Goal: Transaction & Acquisition: Book appointment/travel/reservation

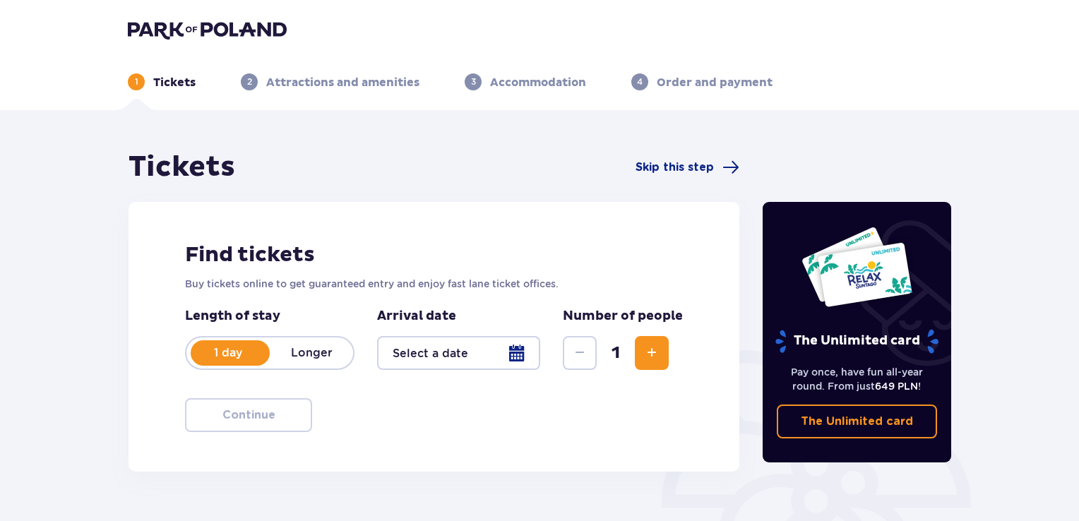
type input "19.12.25 - 21.12.25"
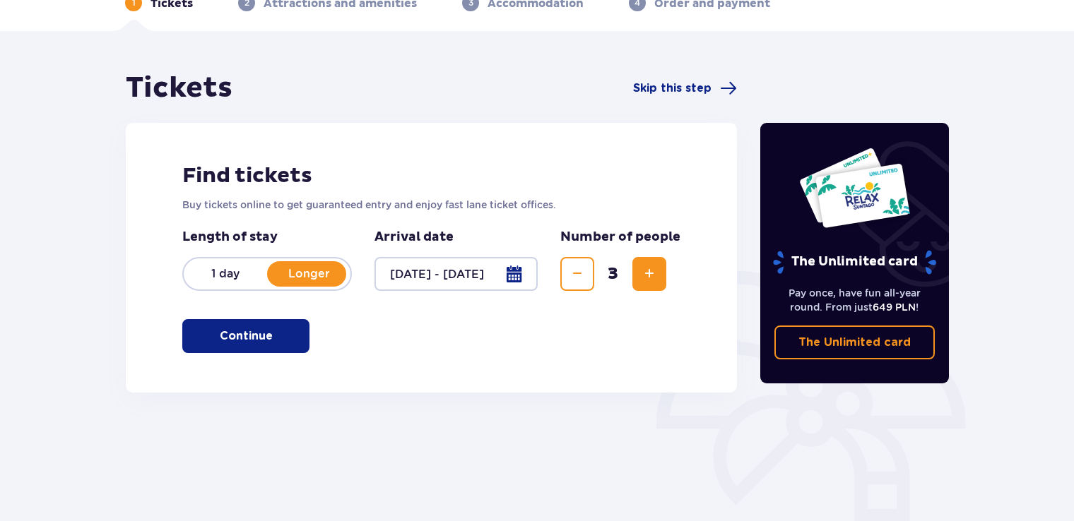
scroll to position [198, 0]
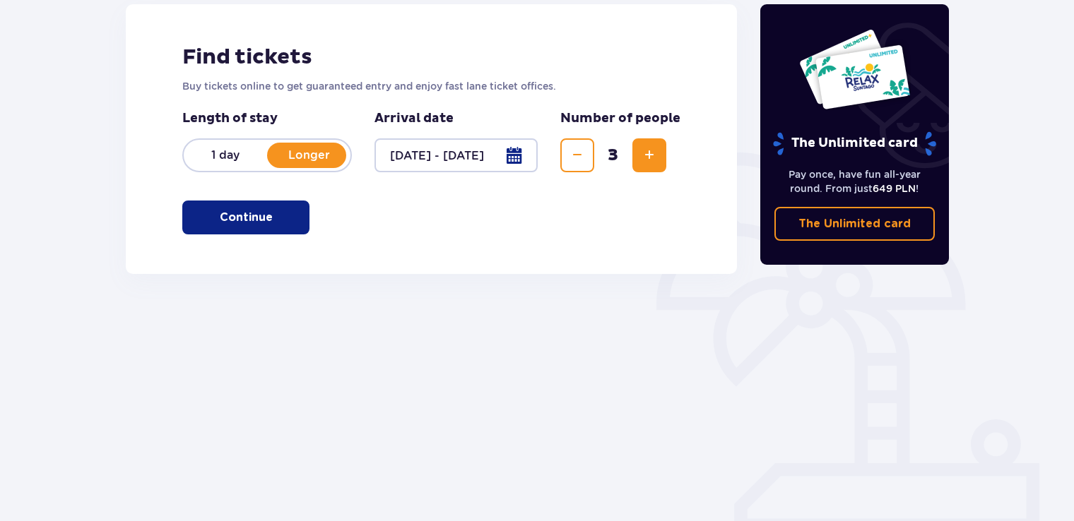
click at [239, 207] on button "Continue" at bounding box center [245, 218] width 127 height 34
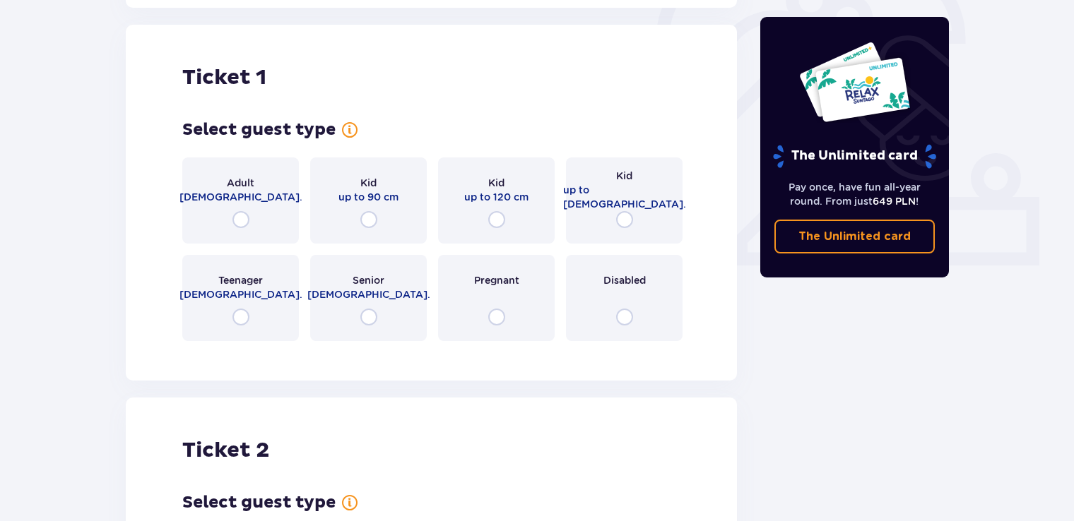
scroll to position [472, 0]
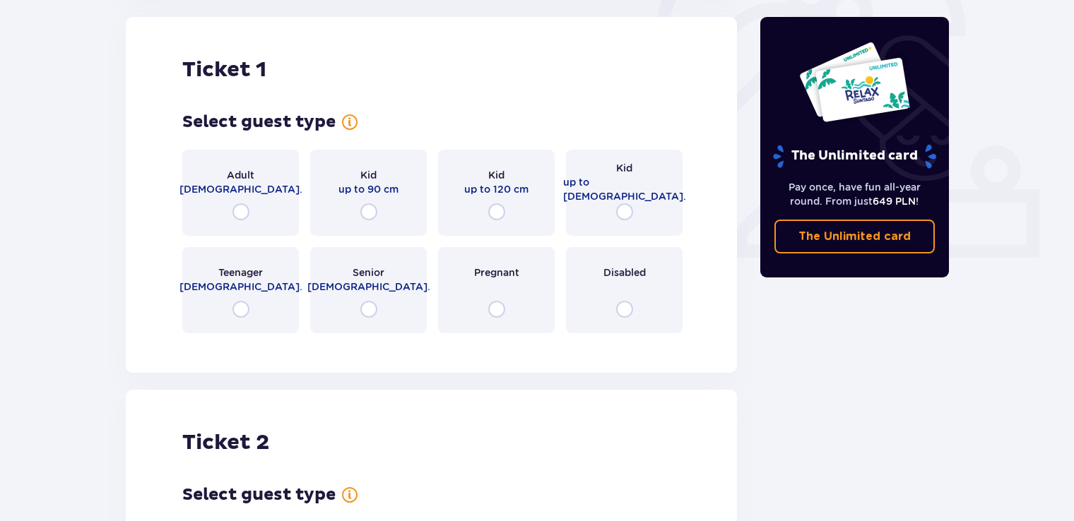
click at [240, 206] on input "radio" at bounding box center [240, 211] width 17 height 17
radio input "true"
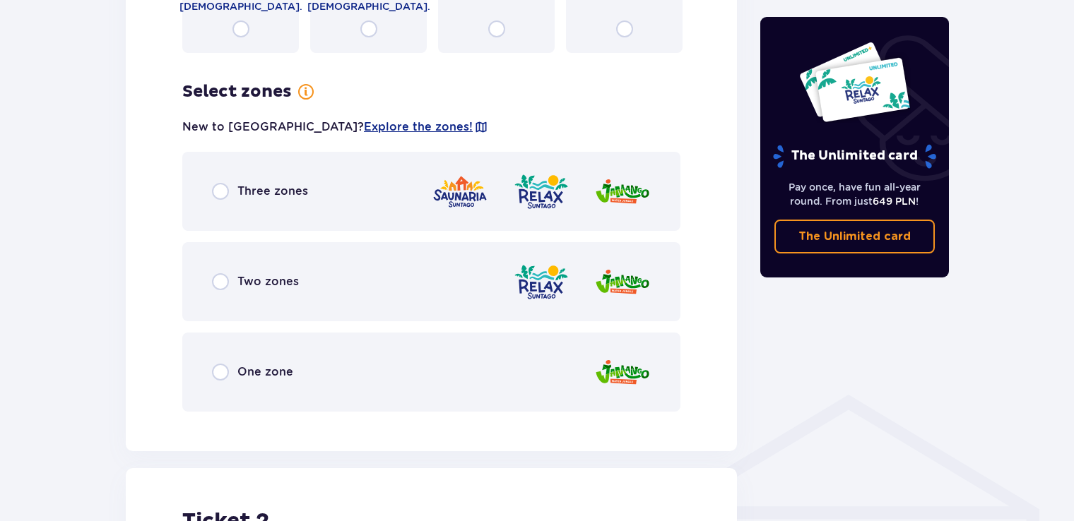
scroll to position [754, 0]
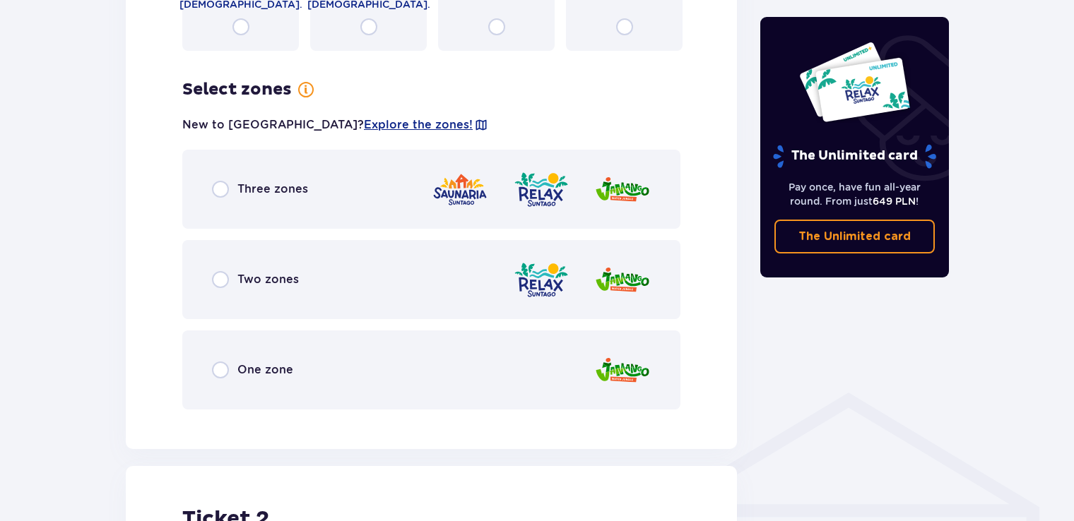
click at [222, 190] on input "radio" at bounding box center [220, 189] width 17 height 17
radio input "true"
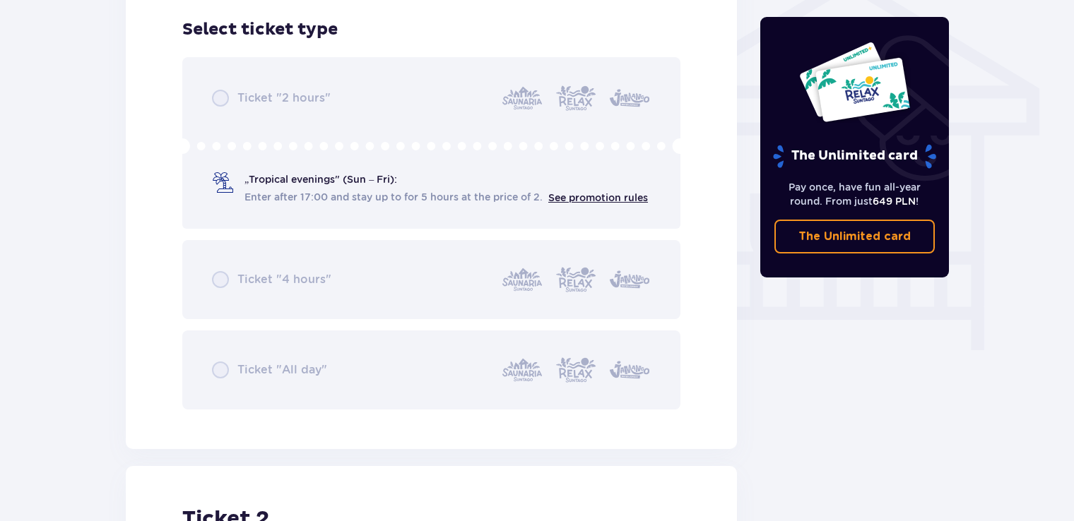
scroll to position [1176, 0]
click at [220, 365] on div "Ticket "2 hours" „Tropical evenings" (Sun – Fri): Enter after 17:00 and stay up…" at bounding box center [431, 231] width 498 height 353
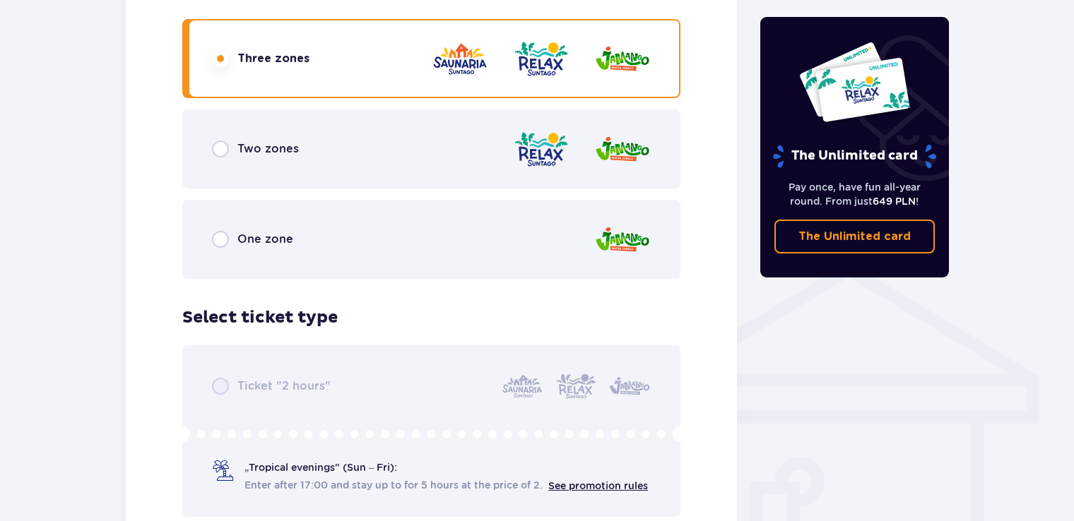
click at [218, 240] on input "radio" at bounding box center [220, 239] width 17 height 17
radio input "true"
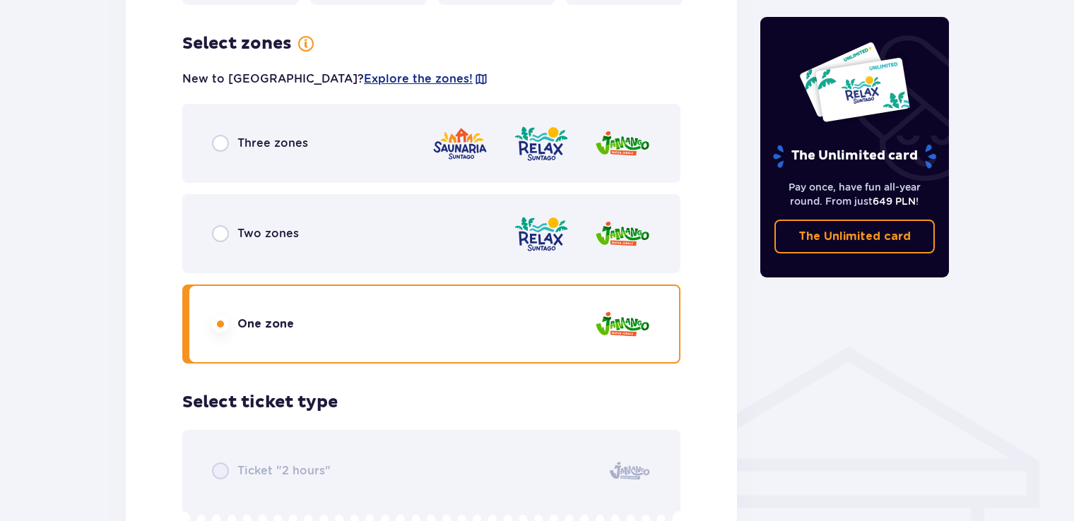
scroll to position [800, 0]
click at [219, 153] on div "Three zones" at bounding box center [431, 144] width 498 height 79
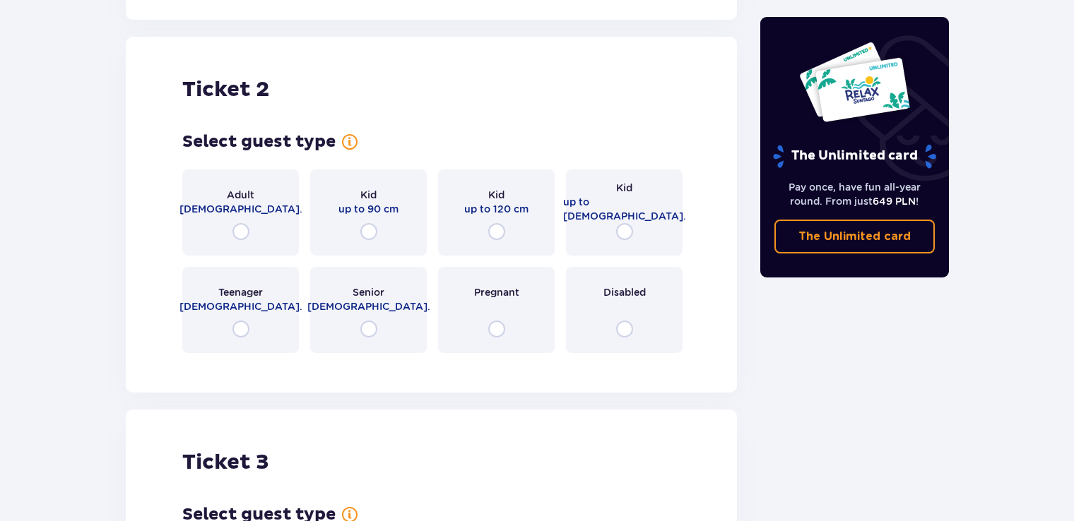
scroll to position [1609, 0]
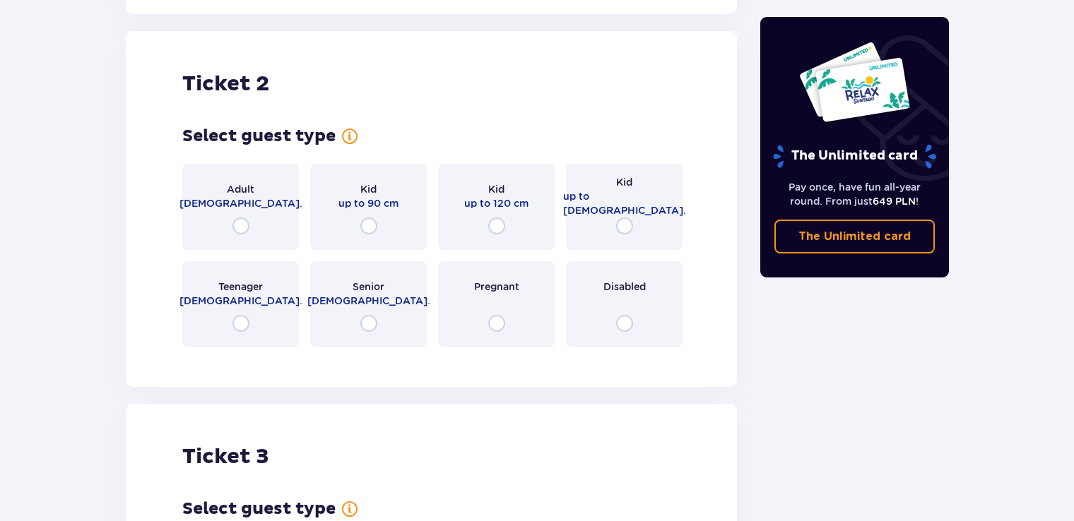
click at [239, 228] on input "radio" at bounding box center [240, 226] width 17 height 17
radio input "true"
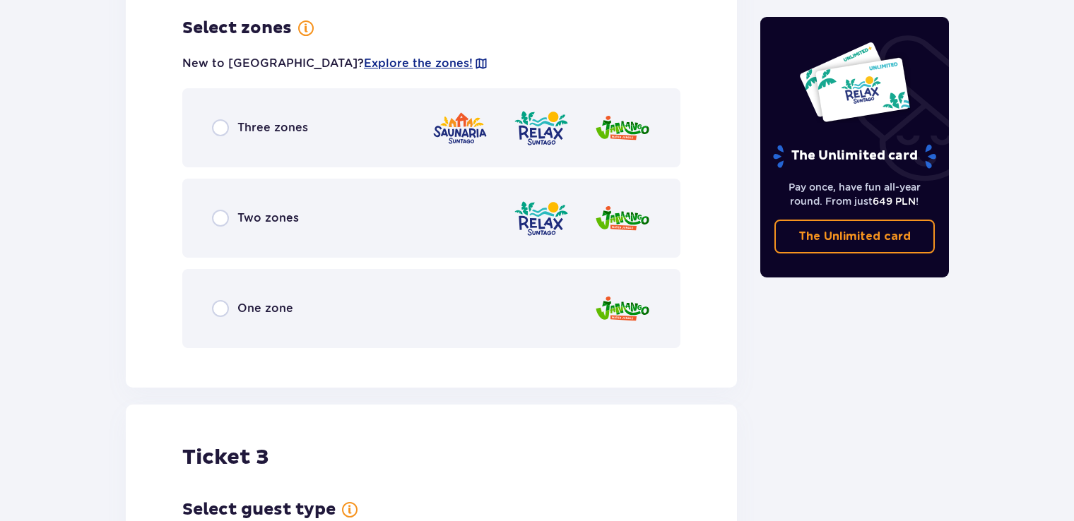
scroll to position [1967, 0]
click at [219, 122] on input "radio" at bounding box center [220, 127] width 17 height 17
radio input "true"
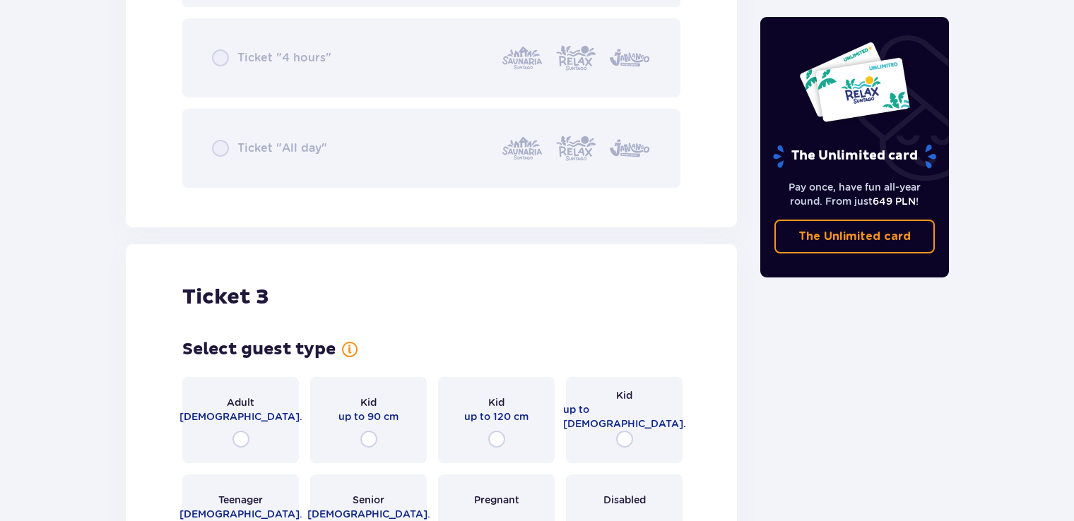
scroll to position [2776, 0]
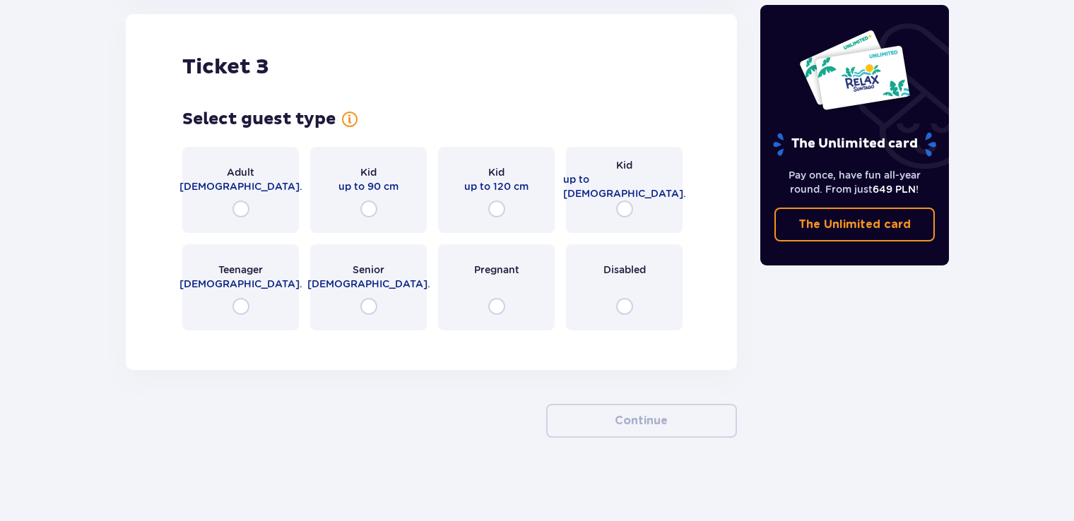
click at [497, 206] on input "radio" at bounding box center [496, 209] width 17 height 17
radio input "true"
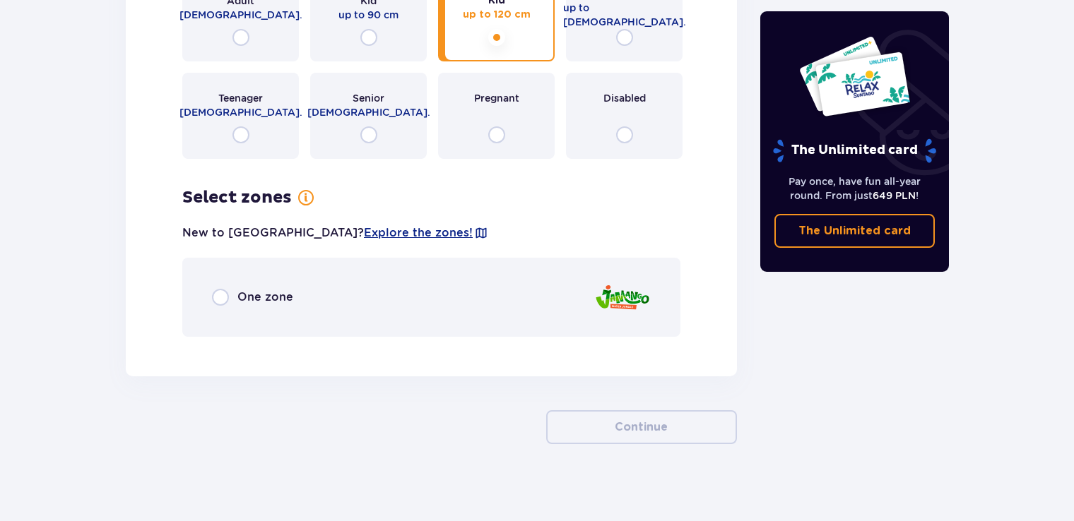
scroll to position [2954, 0]
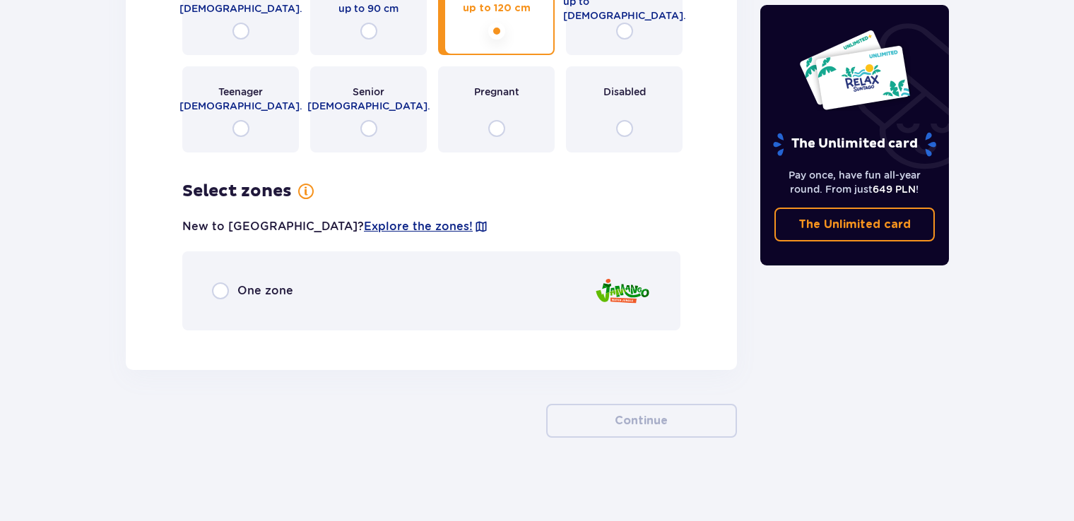
click at [217, 283] on input "radio" at bounding box center [220, 291] width 17 height 17
radio input "true"
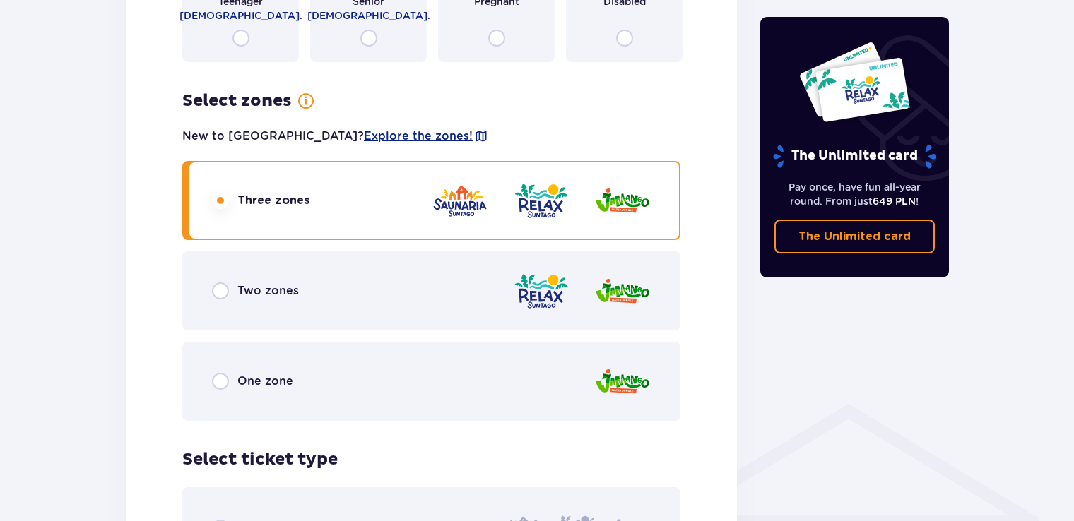
scroll to position [746, 0]
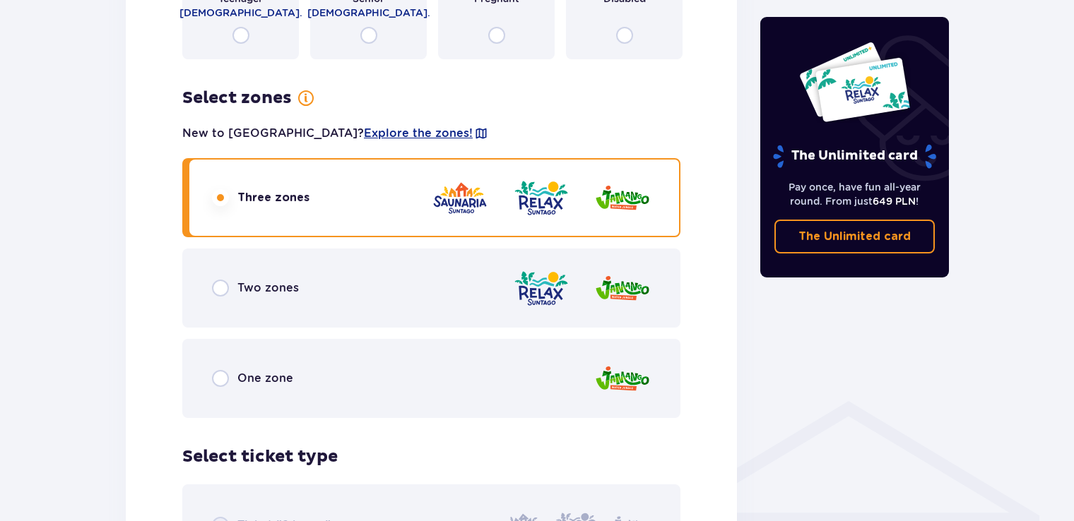
click at [360, 381] on div "One zone" at bounding box center [431, 378] width 498 height 79
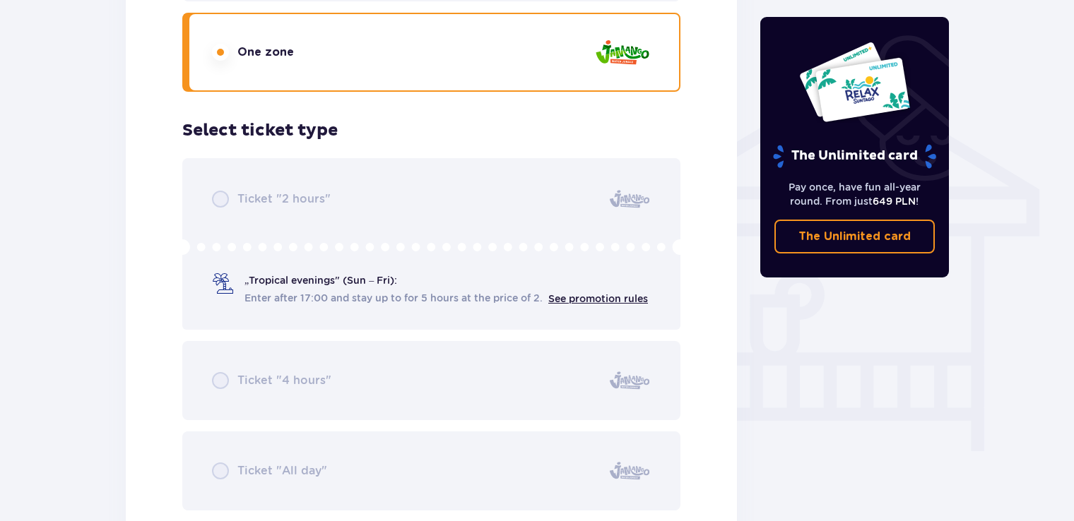
scroll to position [1078, 0]
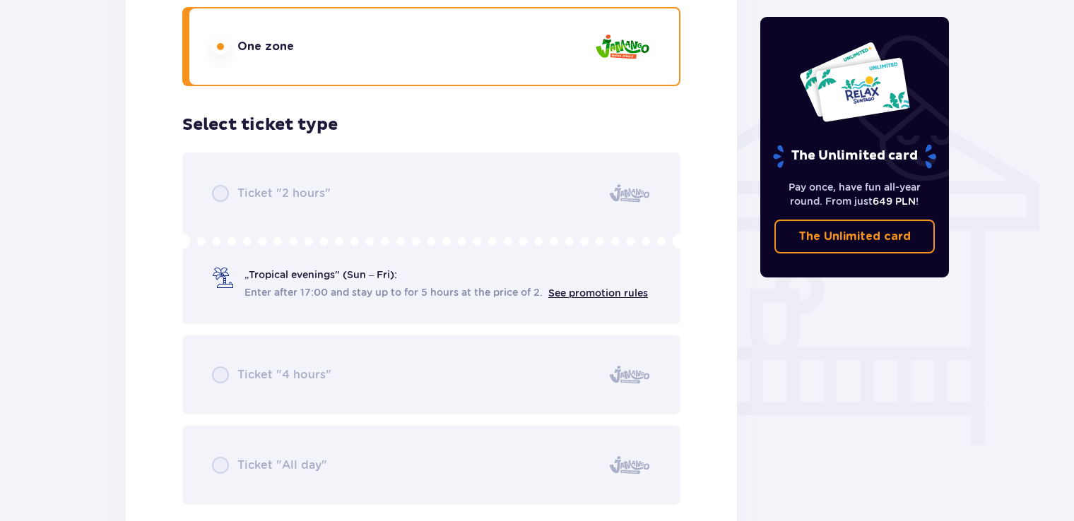
click at [187, 239] on div "Ticket "2 hours" „Tropical evenings" (Sun – Fri): Enter after 17:00 and stay up…" at bounding box center [431, 329] width 498 height 353
click at [218, 199] on div "Ticket "2 hours" „Tropical evenings" (Sun – Fri): Enter after 17:00 and stay up…" at bounding box center [431, 329] width 498 height 353
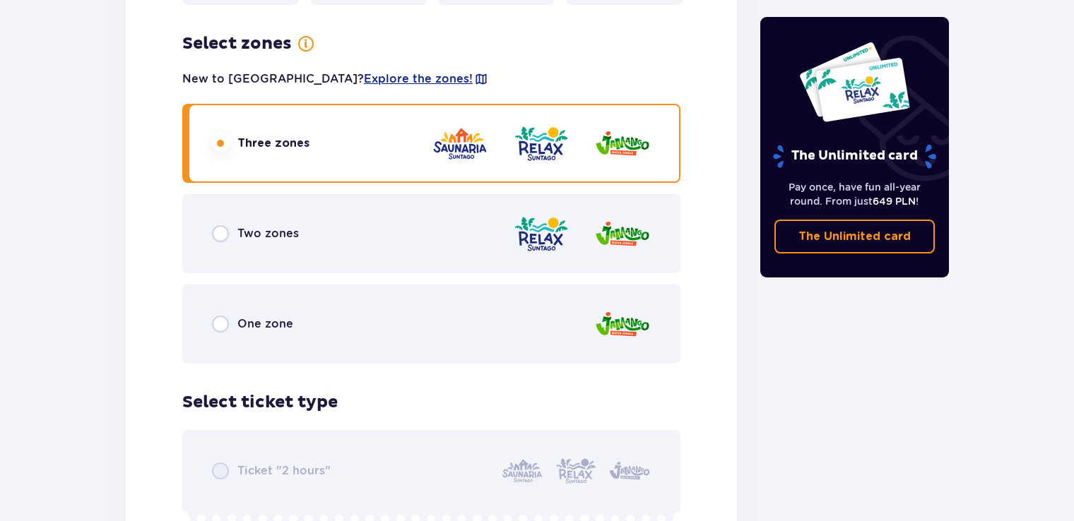
scroll to position [1952, 0]
click at [220, 320] on input "radio" at bounding box center [220, 323] width 17 height 17
radio input "true"
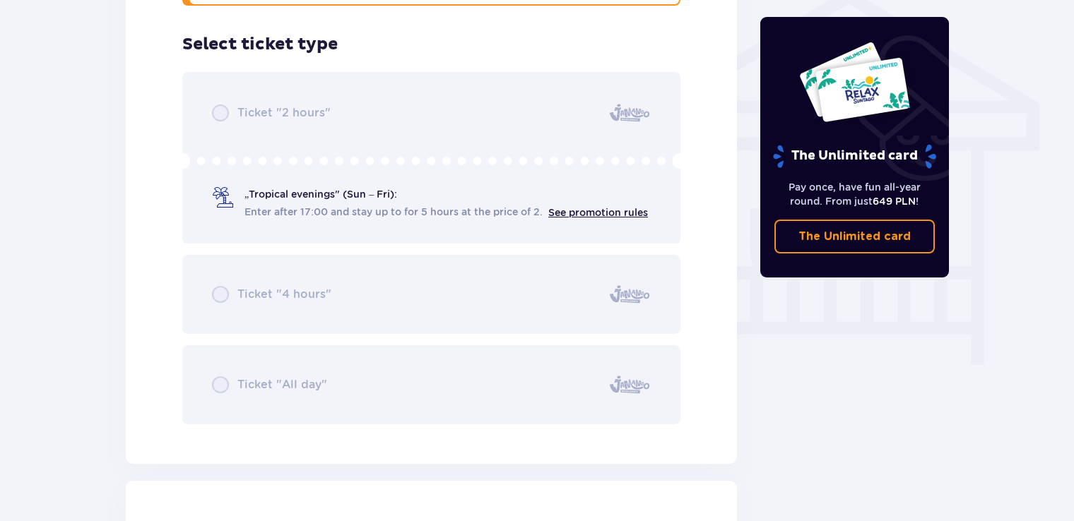
scroll to position [1160, 0]
click at [526, 177] on div "Ticket "2 hours" „Tropical evenings" (Sun – Fri): Enter after 17:00 and stay up…" at bounding box center [431, 247] width 498 height 353
click at [243, 179] on div "Ticket "2 hours" „Tropical evenings" (Sun – Fri): Enter after 17:00 and stay up…" at bounding box center [431, 247] width 498 height 353
click at [185, 154] on div "Ticket "2 hours" „Tropical evenings" (Sun – Fri): Enter after 17:00 and stay up…" at bounding box center [431, 247] width 498 height 353
click at [215, 114] on div "Ticket "2 hours" „Tropical evenings" (Sun – Fri): Enter after 17:00 and stay up…" at bounding box center [431, 247] width 498 height 353
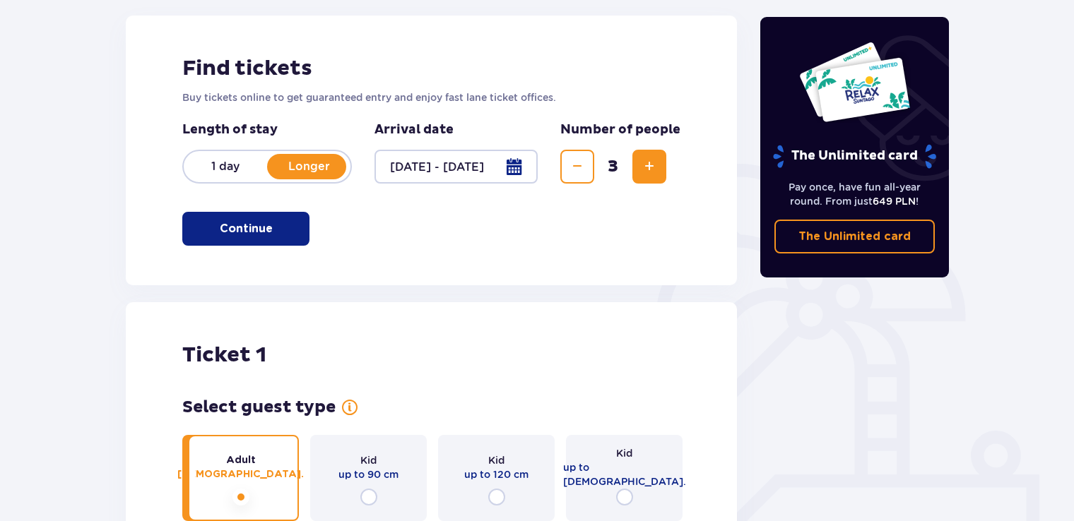
scroll to position [182, 0]
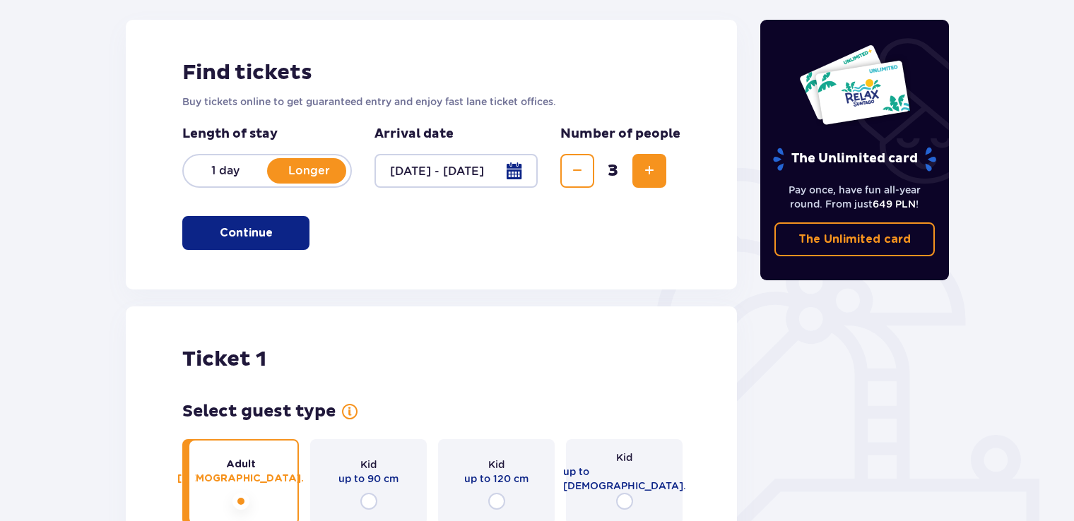
click at [220, 236] on p "Continue" at bounding box center [246, 233] width 53 height 16
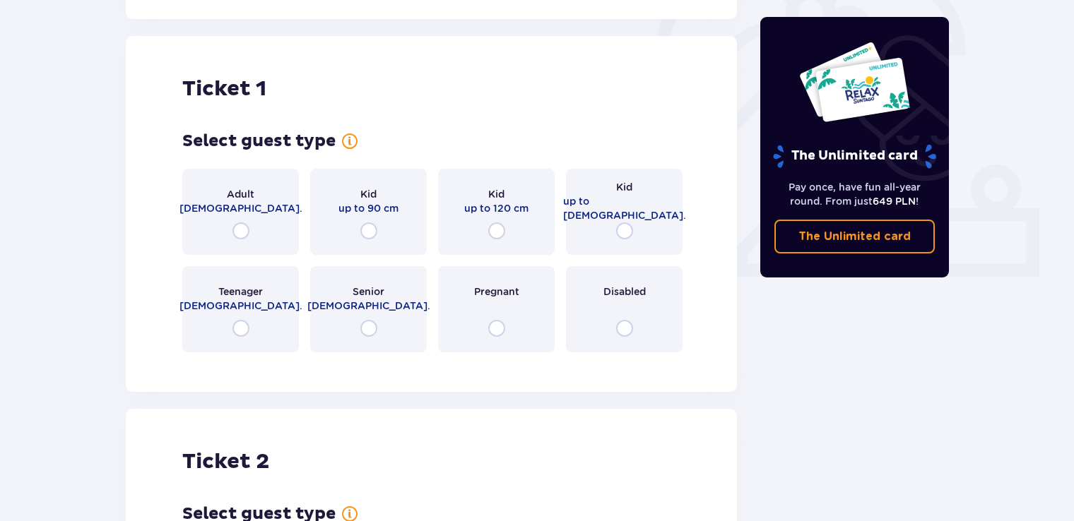
scroll to position [0, 0]
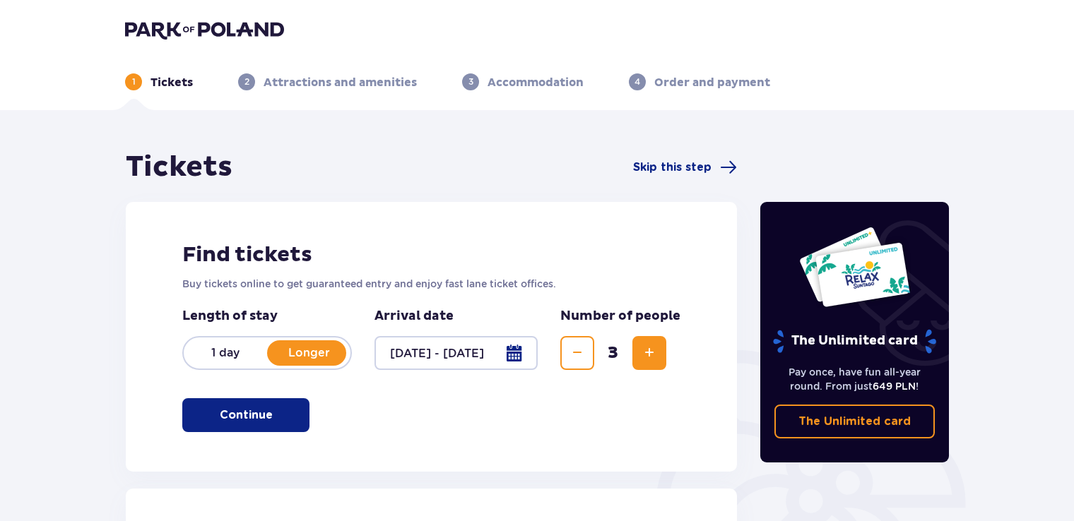
click at [208, 25] on img at bounding box center [204, 30] width 159 height 20
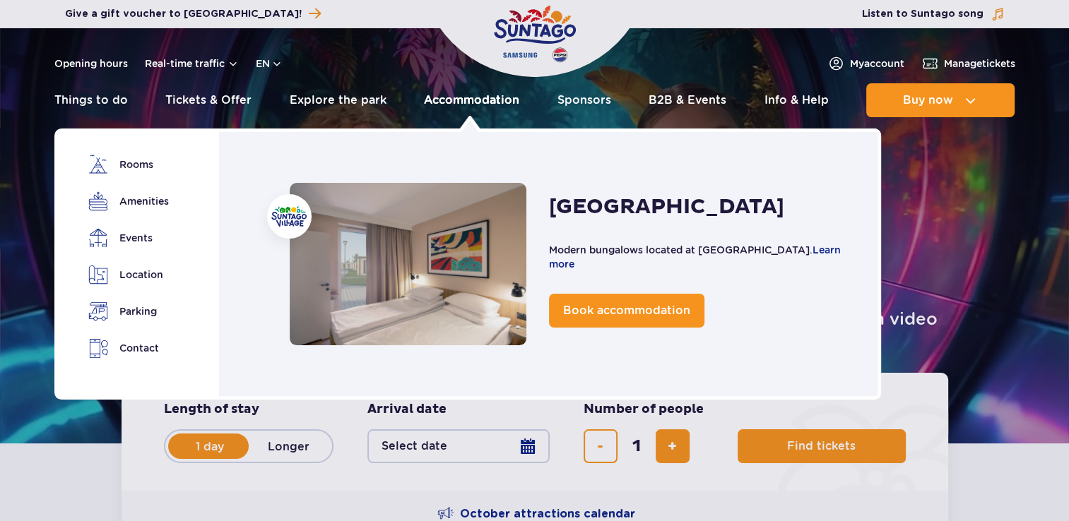
click at [446, 101] on link "Accommodation" at bounding box center [471, 100] width 95 height 34
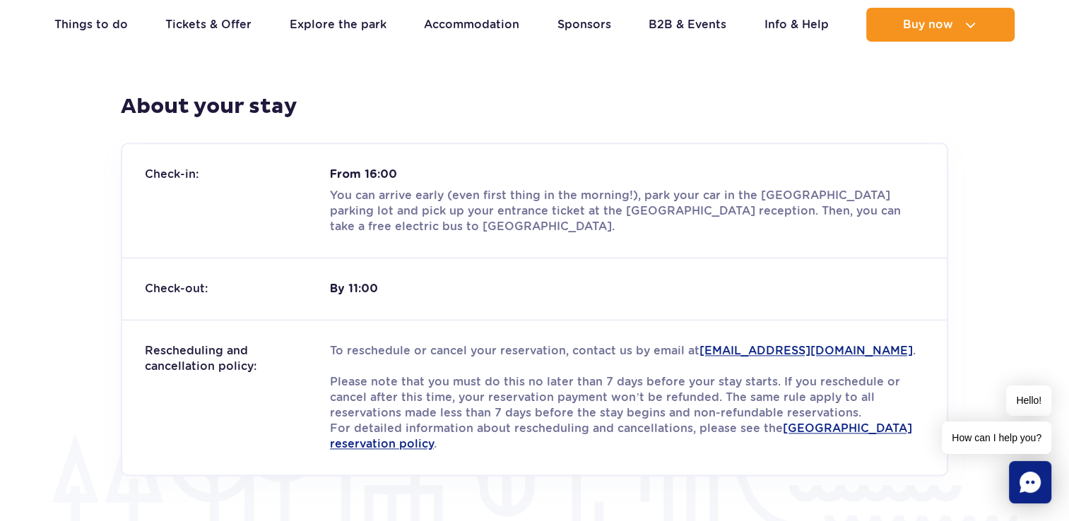
scroll to position [1769, 0]
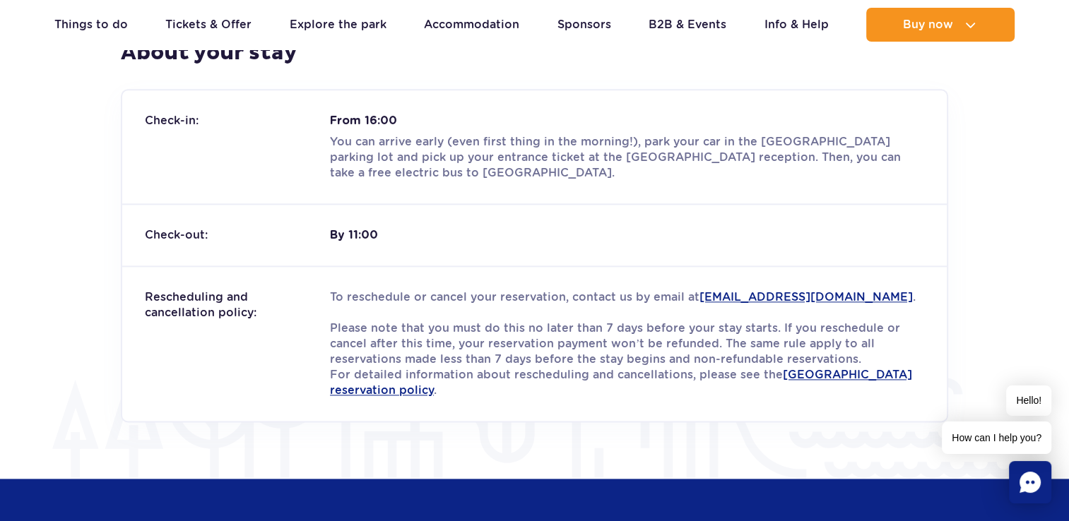
click at [699, 294] on link "[EMAIL_ADDRESS][DOMAIN_NAME]" at bounding box center [805, 296] width 213 height 13
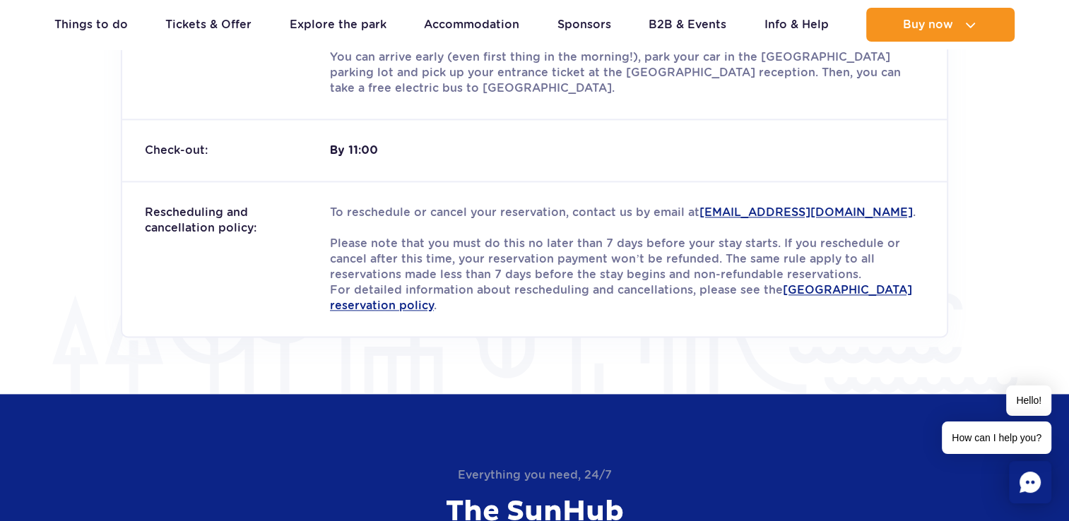
scroll to position [1856, 0]
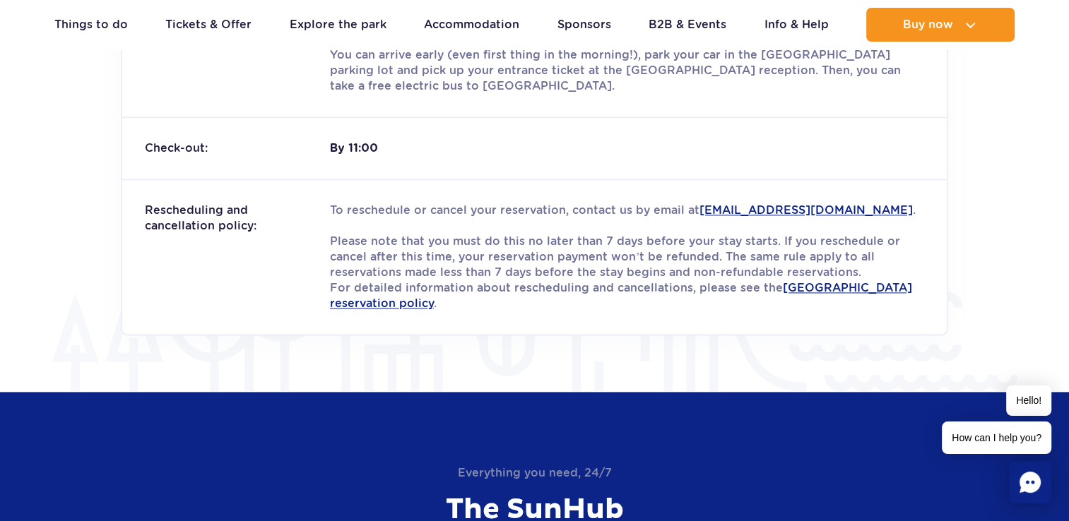
click at [252, 313] on div "Rescheduling and cancellation policy: To reschedule or cancel your reservation,…" at bounding box center [534, 256] width 824 height 155
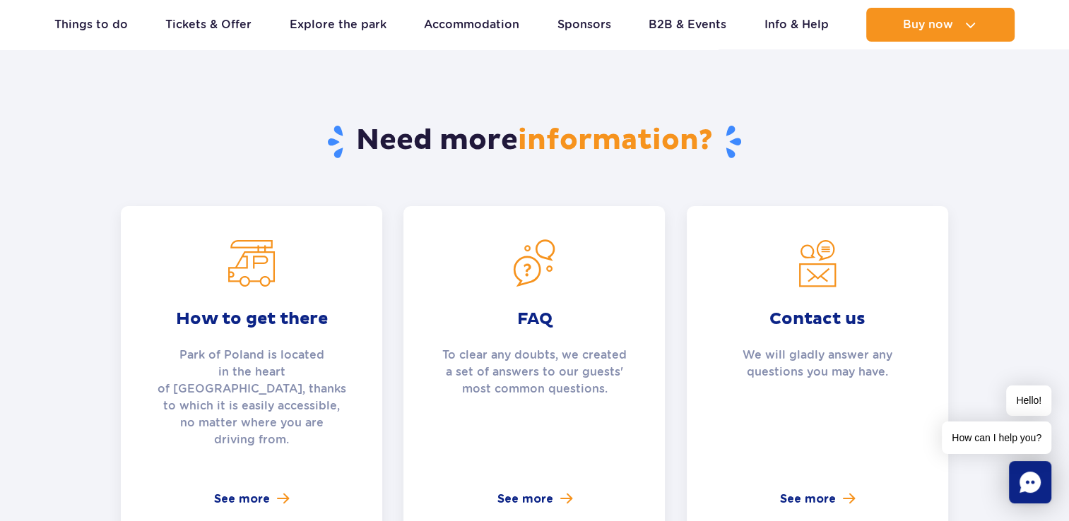
scroll to position [4910, 0]
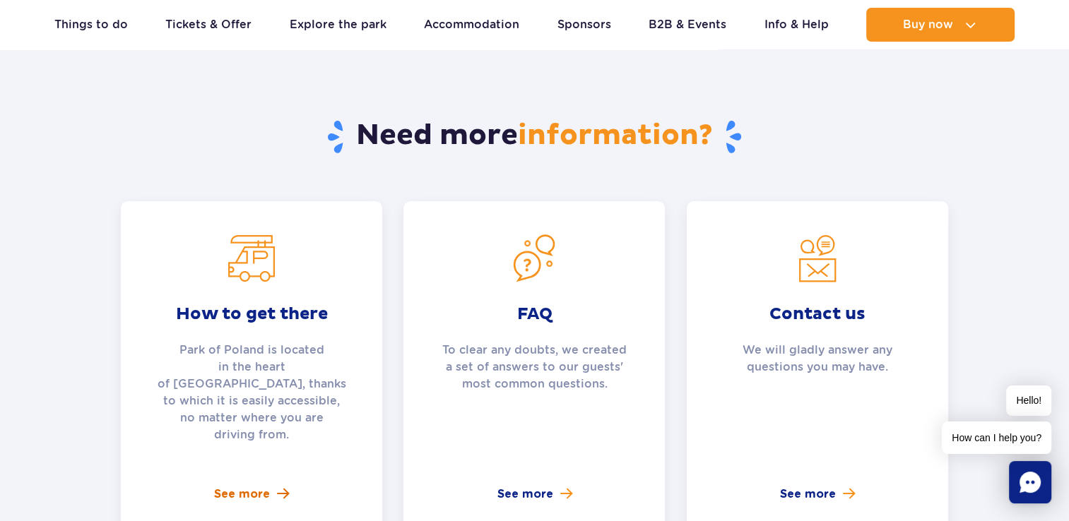
click at [254, 486] on span "See more" at bounding box center [242, 494] width 56 height 17
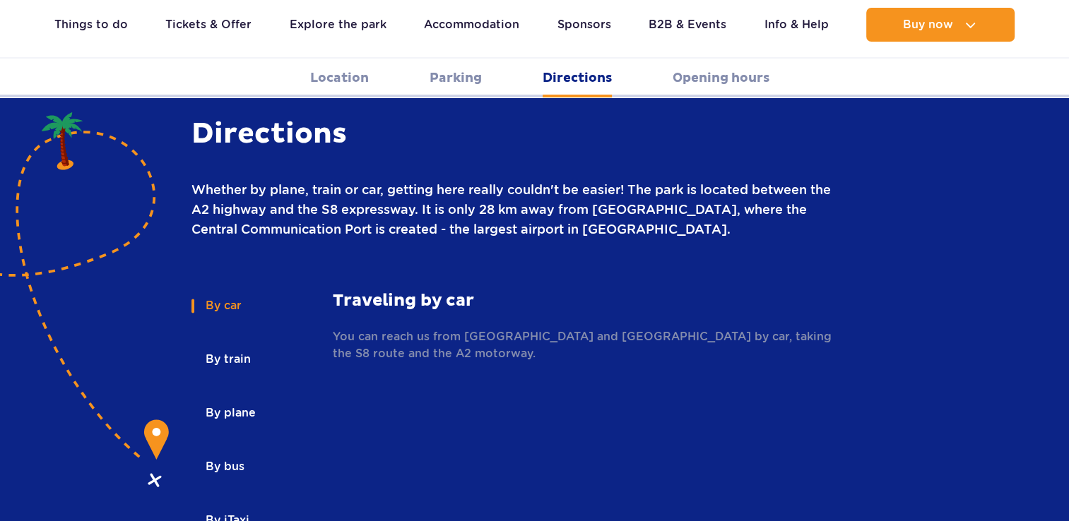
scroll to position [1948, 0]
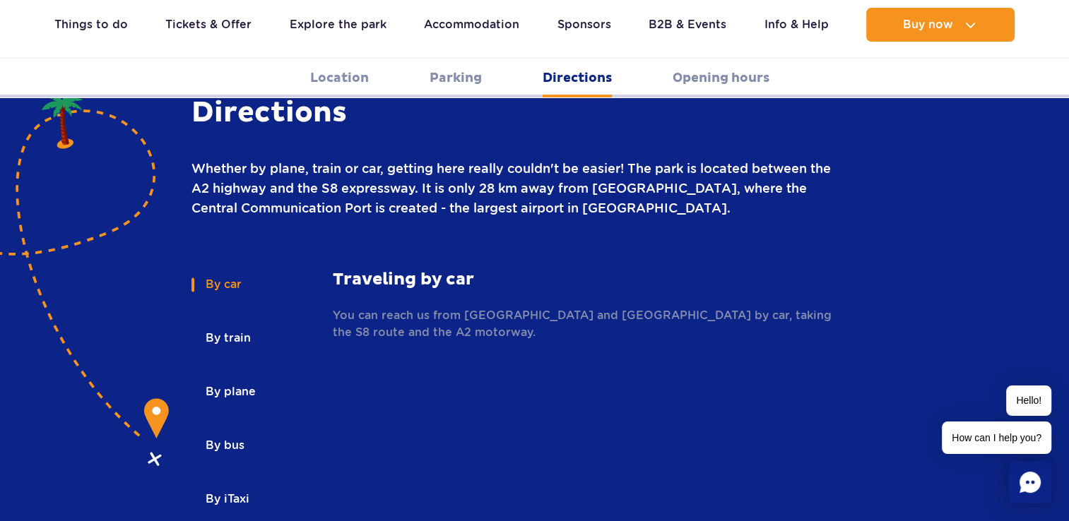
click at [228, 323] on button "By train" at bounding box center [226, 338] width 71 height 31
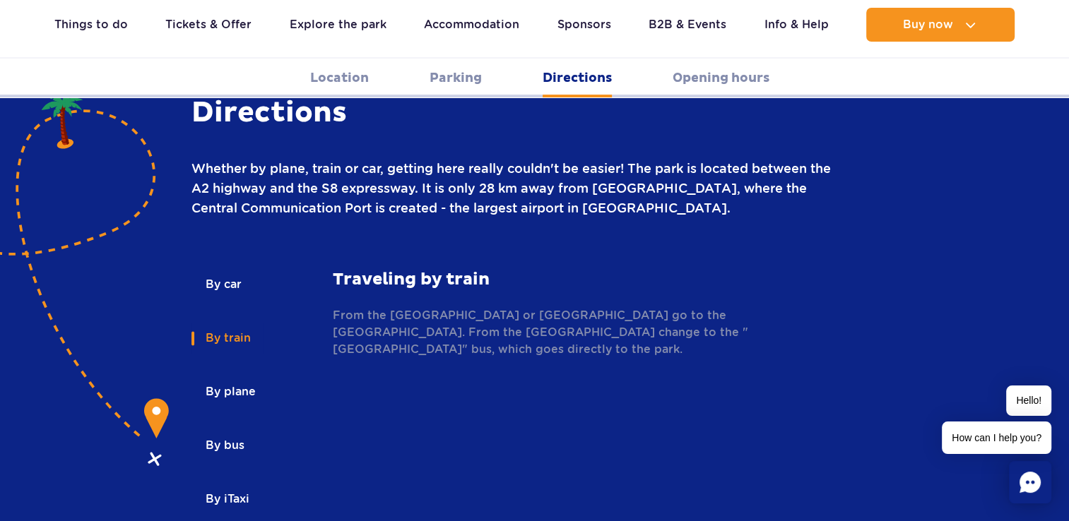
scroll to position [0, 0]
click at [230, 377] on button "By plane" at bounding box center [229, 392] width 76 height 31
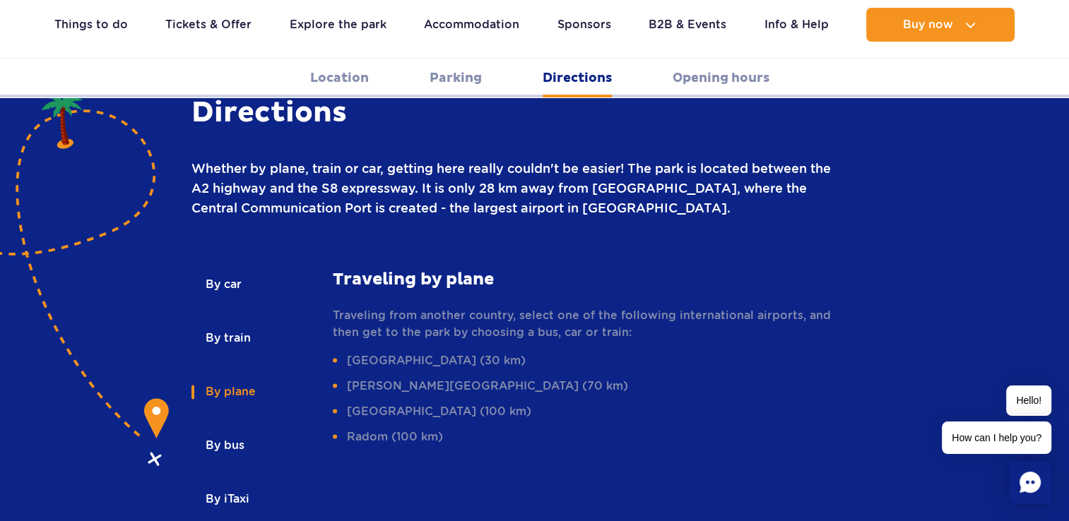
click at [223, 430] on button "By bus" at bounding box center [223, 445] width 65 height 31
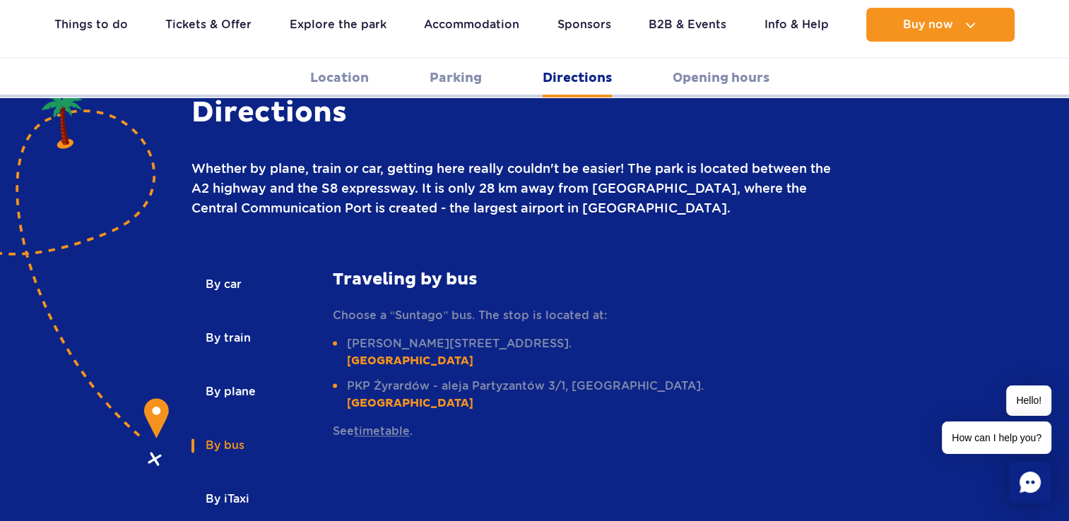
click at [228, 484] on button "By iTaxi" at bounding box center [226, 499] width 70 height 31
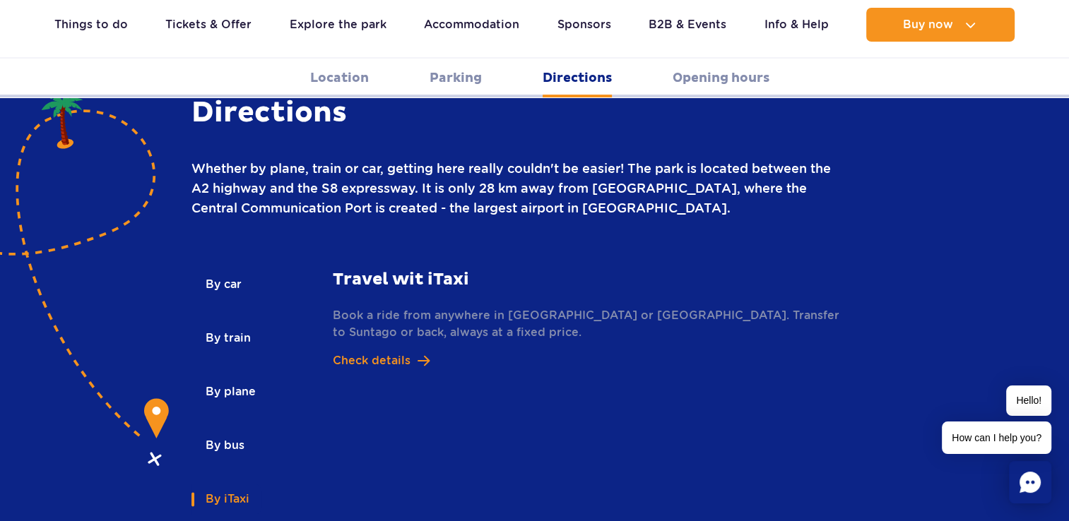
click at [229, 323] on button "By train" at bounding box center [226, 338] width 71 height 31
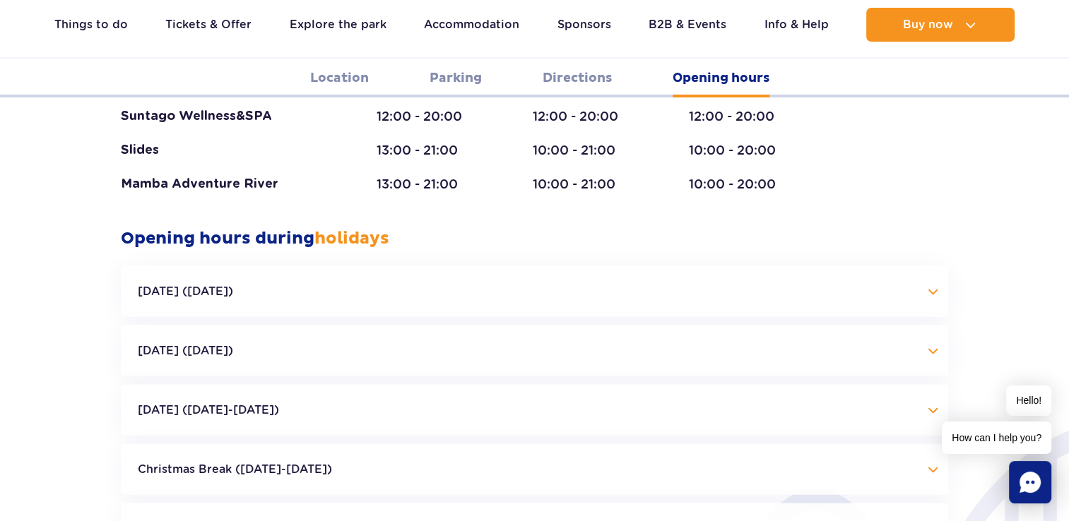
scroll to position [2994, 0]
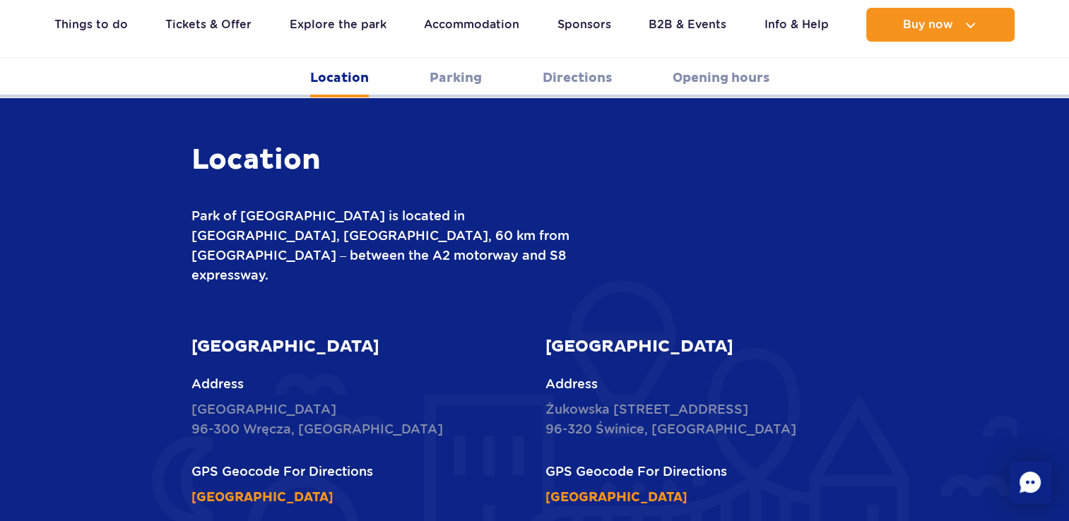
scroll to position [466, 0]
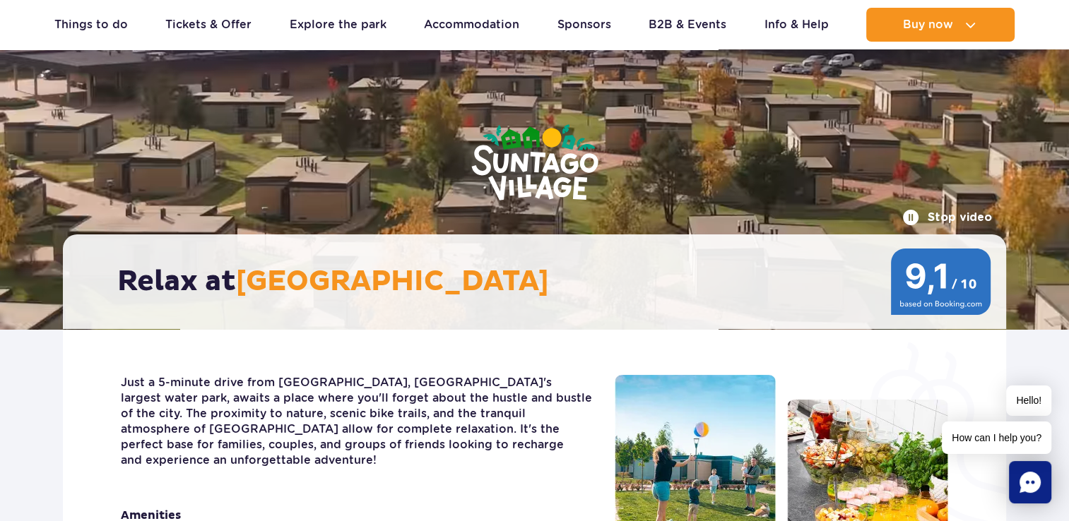
scroll to position [65, 0]
